Goal: Task Accomplishment & Management: Use online tool/utility

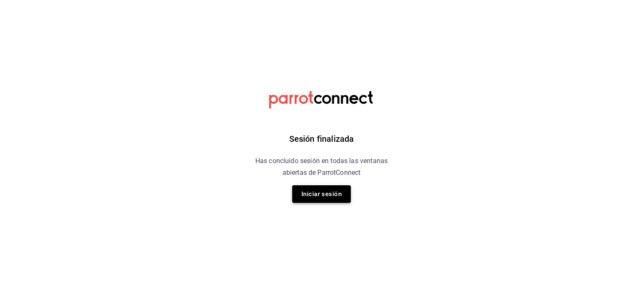
click at [336, 189] on button "Iniciar sesión" at bounding box center [321, 194] width 59 height 18
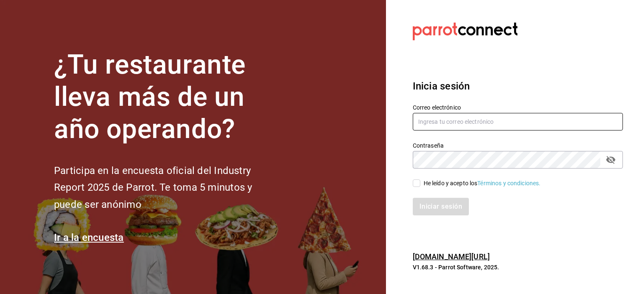
click at [445, 119] on input "text" at bounding box center [517, 122] width 210 height 18
type input "[EMAIL_ADDRESS][DOMAIN_NAME]"
click at [415, 186] on input "He leído y acepto los Términos y condiciones." at bounding box center [416, 183] width 8 height 8
checkbox input "true"
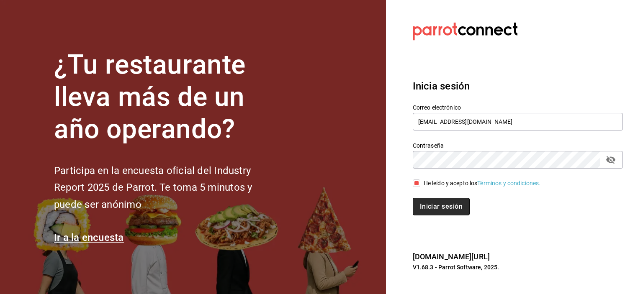
click at [435, 207] on button "Iniciar sesión" at bounding box center [440, 207] width 57 height 18
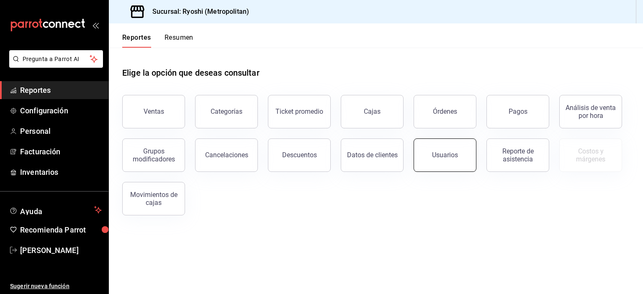
click at [442, 155] on div "Usuarios" at bounding box center [445, 155] width 26 height 8
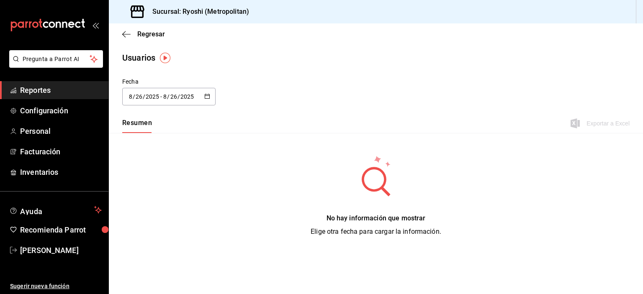
click at [207, 97] on icon "button" at bounding box center [207, 96] width 6 height 6
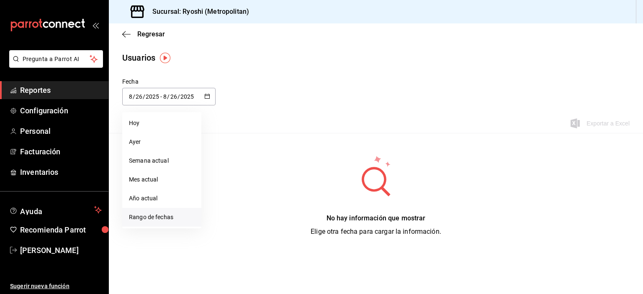
click at [163, 220] on li "Rango de fechas" at bounding box center [161, 217] width 79 height 19
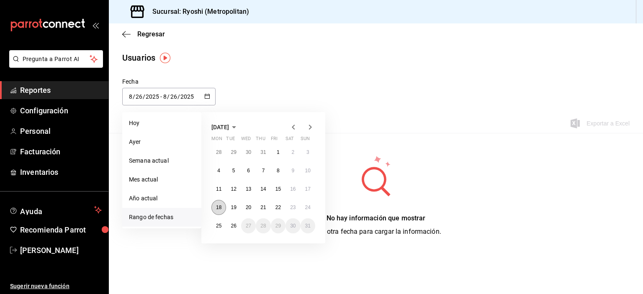
click at [223, 205] on button "18" at bounding box center [218, 207] width 15 height 15
click at [222, 227] on button "25" at bounding box center [218, 225] width 15 height 15
type input "2025-08-18"
type input "18"
type input "2025-08-25"
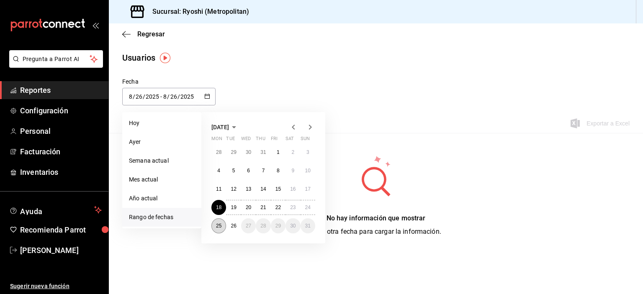
type input "25"
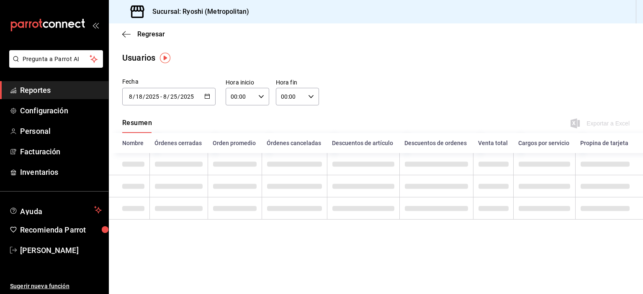
click at [204, 95] on icon "button" at bounding box center [207, 96] width 6 height 6
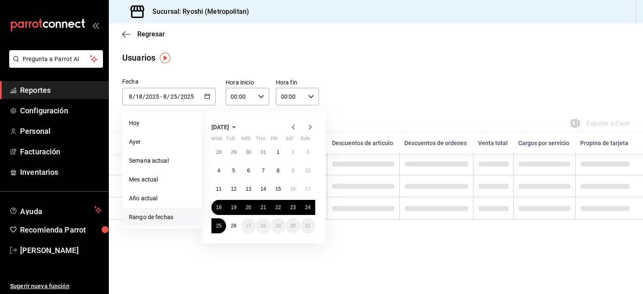
click at [204, 95] on icon "button" at bounding box center [207, 96] width 6 height 6
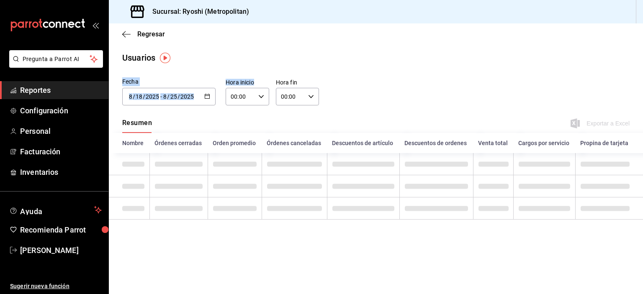
drag, startPoint x: 233, startPoint y: 57, endPoint x: 231, endPoint y: 95, distance: 37.7
click at [231, 95] on main "Regresar Usuarios Fecha 2025-08-18 8 / 18 / 2025 - 2025-08-25 8 / 25 / 2025 Aug…" at bounding box center [376, 158] width 534 height 271
click at [231, 95] on input "00:00" at bounding box center [239, 96] width 29 height 17
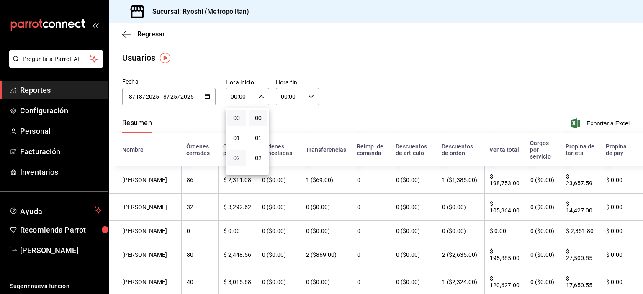
click at [236, 161] on span "02" at bounding box center [236, 158] width 8 height 7
type input "02:00"
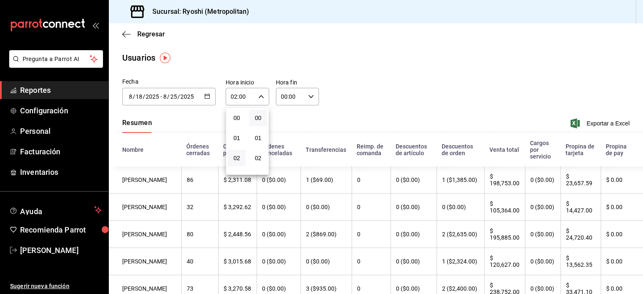
click at [296, 122] on div at bounding box center [321, 147] width 643 height 294
click at [281, 97] on input "00:00" at bounding box center [290, 96] width 29 height 17
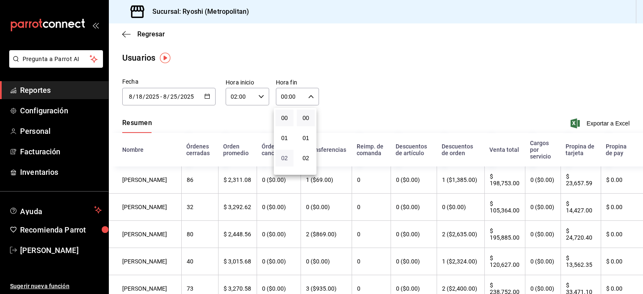
click at [283, 160] on span "02" at bounding box center [284, 158] width 8 height 7
type input "02:00"
click at [347, 88] on div at bounding box center [321, 147] width 643 height 294
click at [597, 123] on span "Exportar a Excel" at bounding box center [600, 123] width 57 height 10
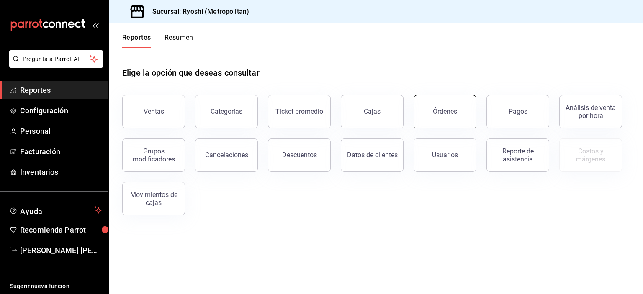
click at [441, 116] on button "Órdenes" at bounding box center [444, 111] width 63 height 33
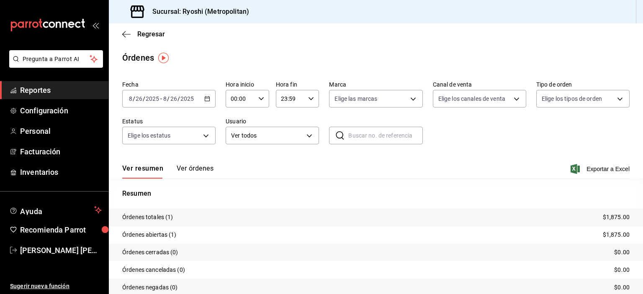
click at [207, 101] on \(Stroke\) "button" at bounding box center [207, 99] width 5 height 5
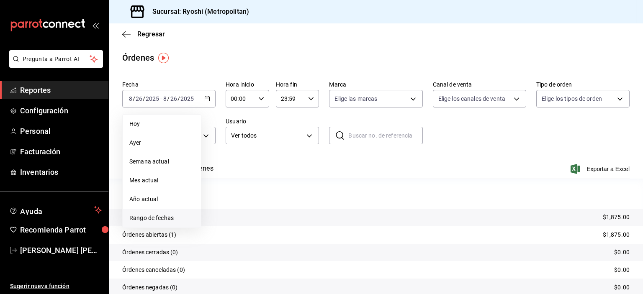
click at [174, 216] on span "Rango de fechas" at bounding box center [161, 218] width 65 height 9
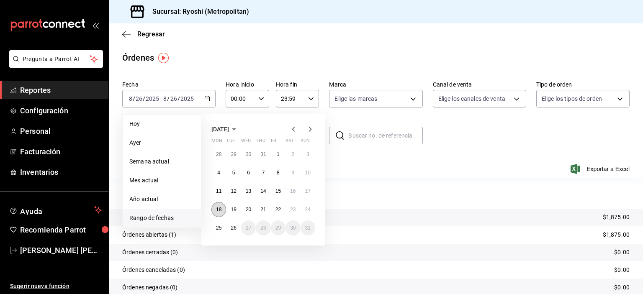
click at [216, 207] on abbr "18" at bounding box center [218, 210] width 5 height 6
click at [220, 228] on abbr "25" at bounding box center [218, 228] width 5 height 6
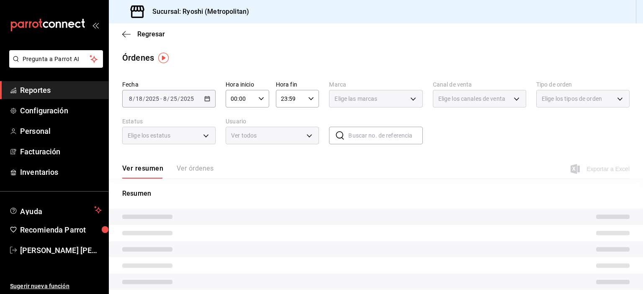
click at [231, 97] on input "00:00" at bounding box center [239, 98] width 29 height 17
click at [237, 162] on span "02" at bounding box center [235, 160] width 8 height 7
type input "02:00"
click at [280, 102] on div at bounding box center [321, 147] width 643 height 294
click at [280, 102] on input "23:59" at bounding box center [290, 98] width 29 height 17
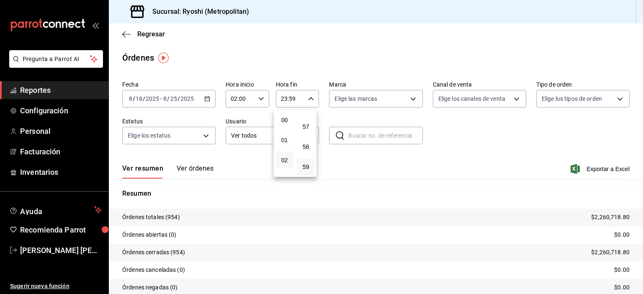
click at [287, 155] on button "02" at bounding box center [284, 160] width 18 height 17
type input "02:59"
click at [508, 159] on div at bounding box center [321, 147] width 643 height 294
click at [200, 164] on button "Ver órdenes" at bounding box center [195, 171] width 37 height 14
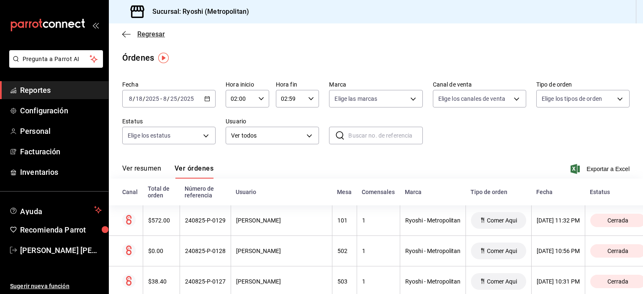
click at [124, 35] on icon "button" at bounding box center [123, 34] width 3 height 6
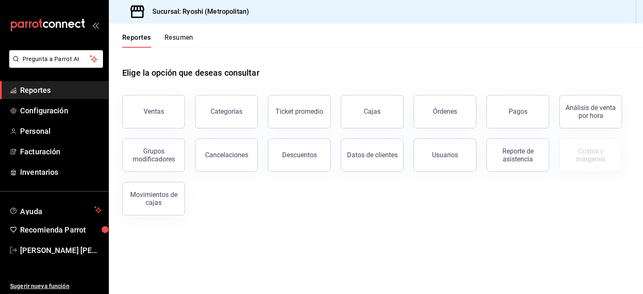
click at [56, 93] on span "Reportes" at bounding box center [61, 90] width 82 height 11
click at [430, 159] on button "Usuarios" at bounding box center [444, 154] width 63 height 33
